Goal: Task Accomplishment & Management: Manage account settings

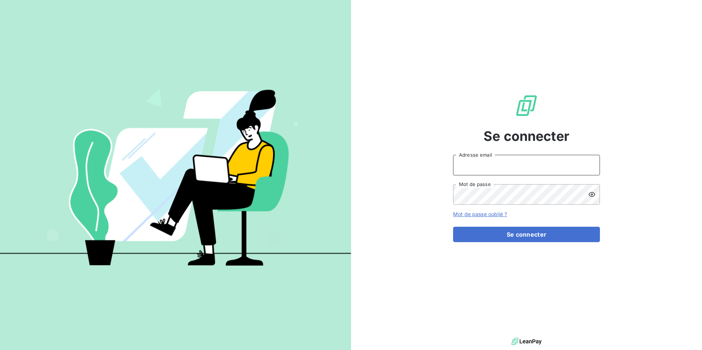
click at [493, 164] on input "Adresse email" at bounding box center [526, 165] width 147 height 21
type input "[PERSON_NAME][EMAIL_ADDRESS][DOMAIN_NAME]"
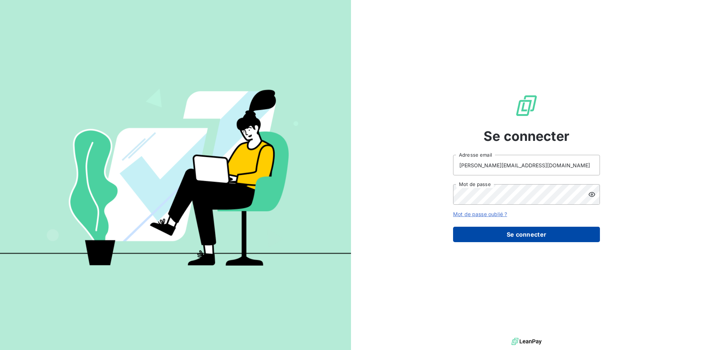
click at [549, 234] on button "Se connecter" at bounding box center [526, 234] width 147 height 15
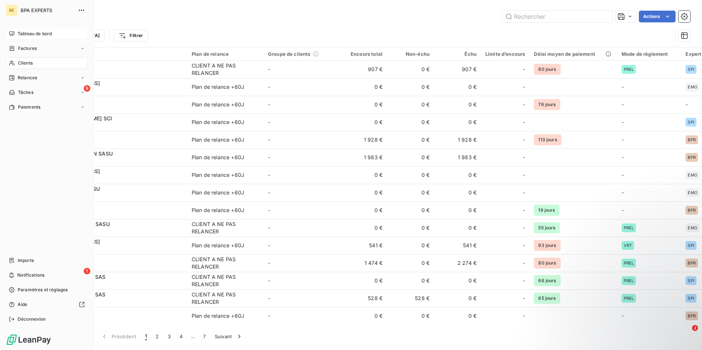
click at [22, 32] on span "Tableau de bord" at bounding box center [35, 33] width 34 height 7
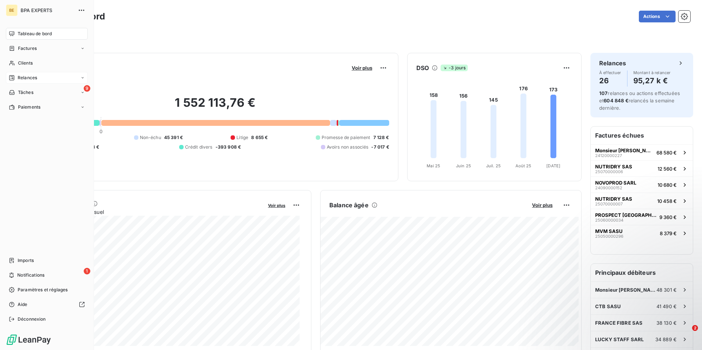
click at [28, 77] on span "Relances" at bounding box center [27, 78] width 19 height 7
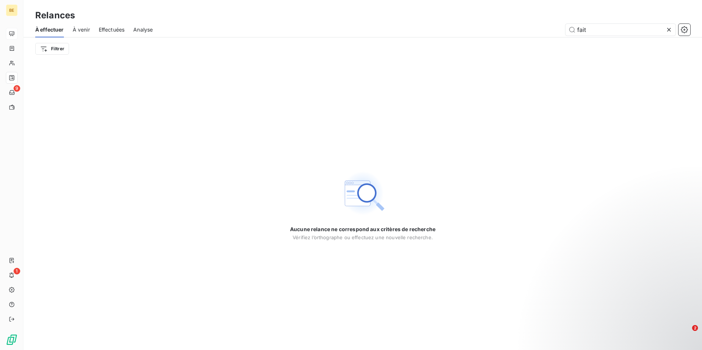
click at [144, 32] on span "Analyse" at bounding box center [142, 29] width 19 height 7
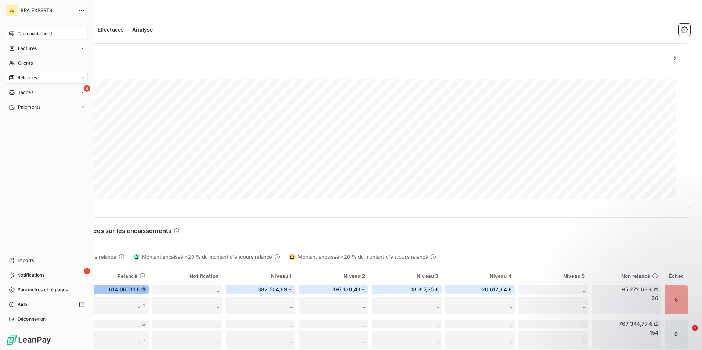
click at [13, 33] on icon at bounding box center [11, 33] width 5 height 5
